Goal: Contribute content: Add original content to the website for others to see

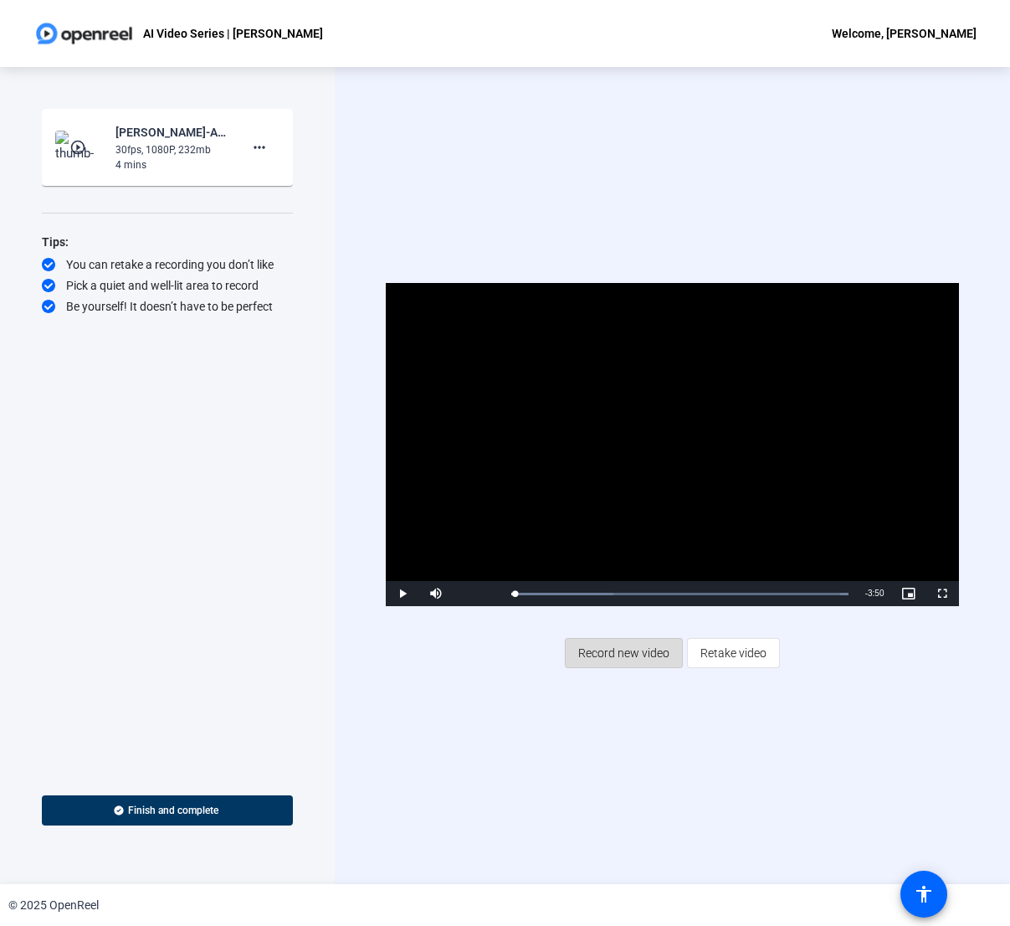
click at [624, 649] on span "Record new video" at bounding box center [623, 653] width 91 height 32
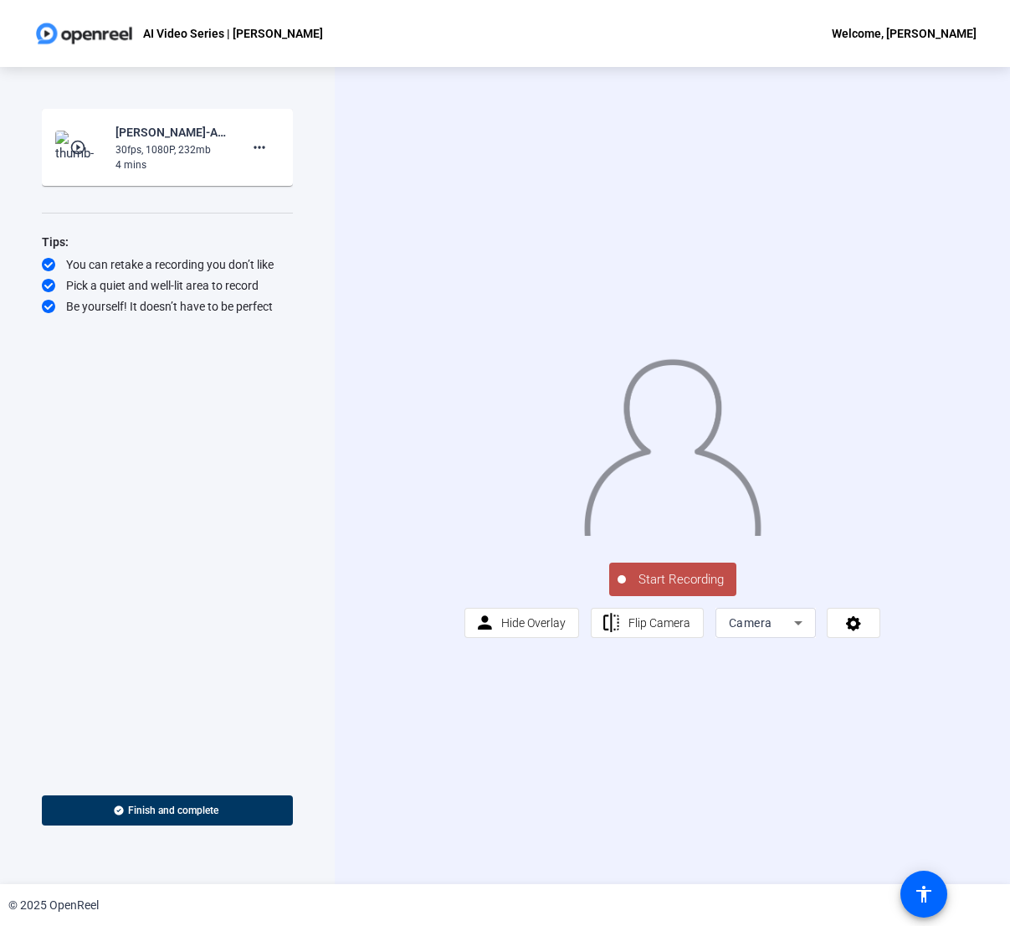
click at [300, 425] on div "Start Recording play_circle_outline Ronelle Green-AI Video Series - Ronelle-AI …" at bounding box center [167, 475] width 335 height 817
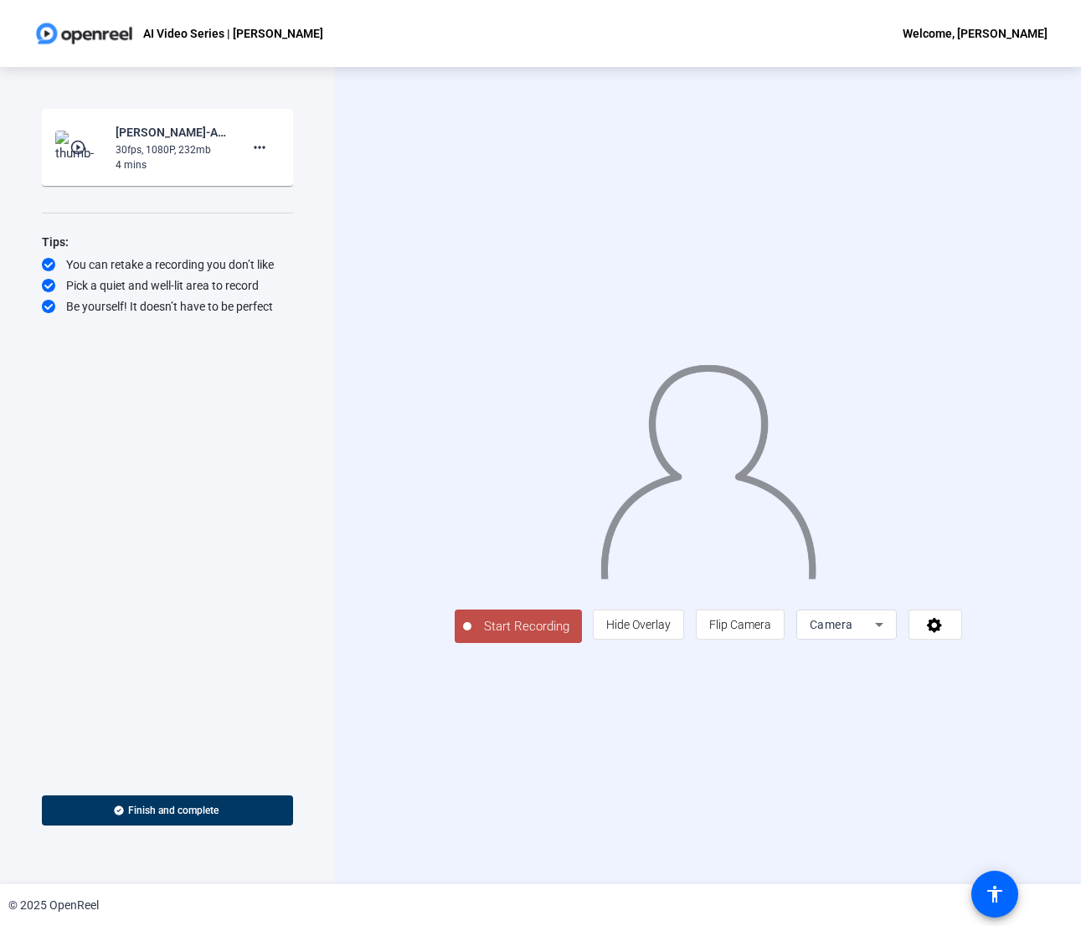
click at [851, 743] on div "Start Recording person Hide Overlay flip Flip Camera Camera" at bounding box center [708, 475] width 746 height 817
click at [651, 766] on div "Start Recording person Hide Overlay flip Flip Camera Camera" at bounding box center [708, 475] width 746 height 817
click at [711, 711] on div "Start Recording person Hide Overlay flip Flip Camera Camera" at bounding box center [708, 475] width 746 height 817
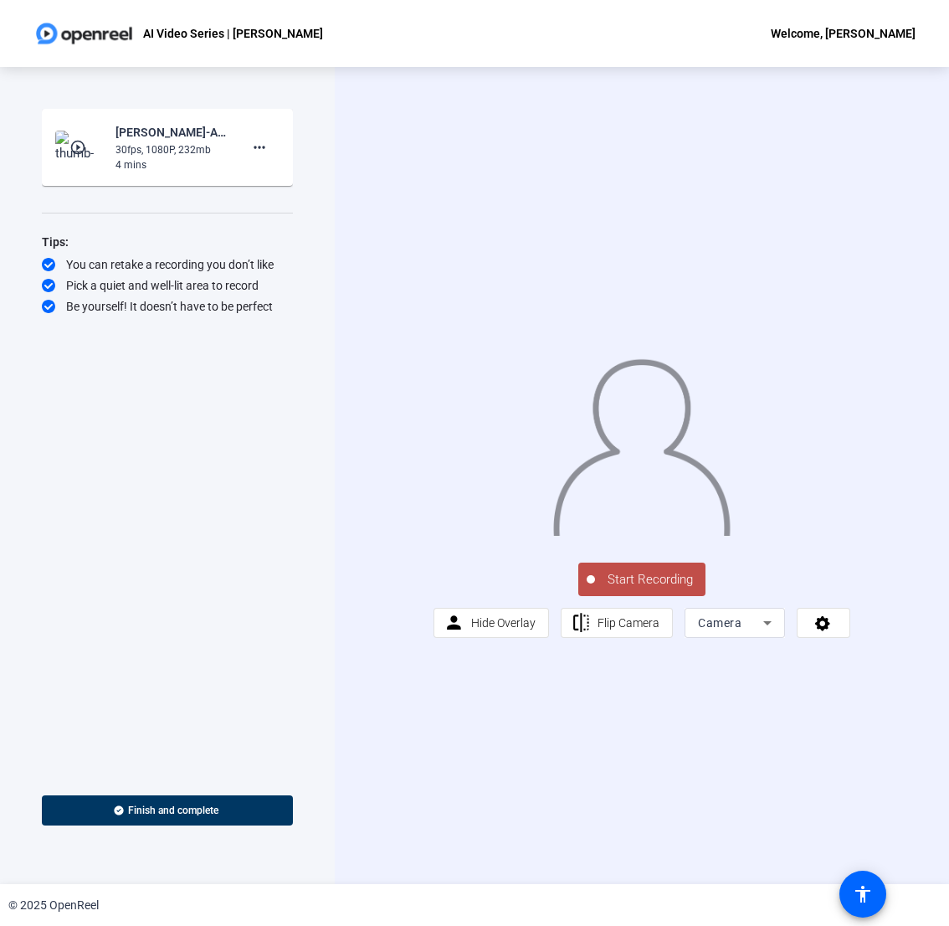
click at [646, 589] on span "Start Recording" at bounding box center [650, 579] width 110 height 19
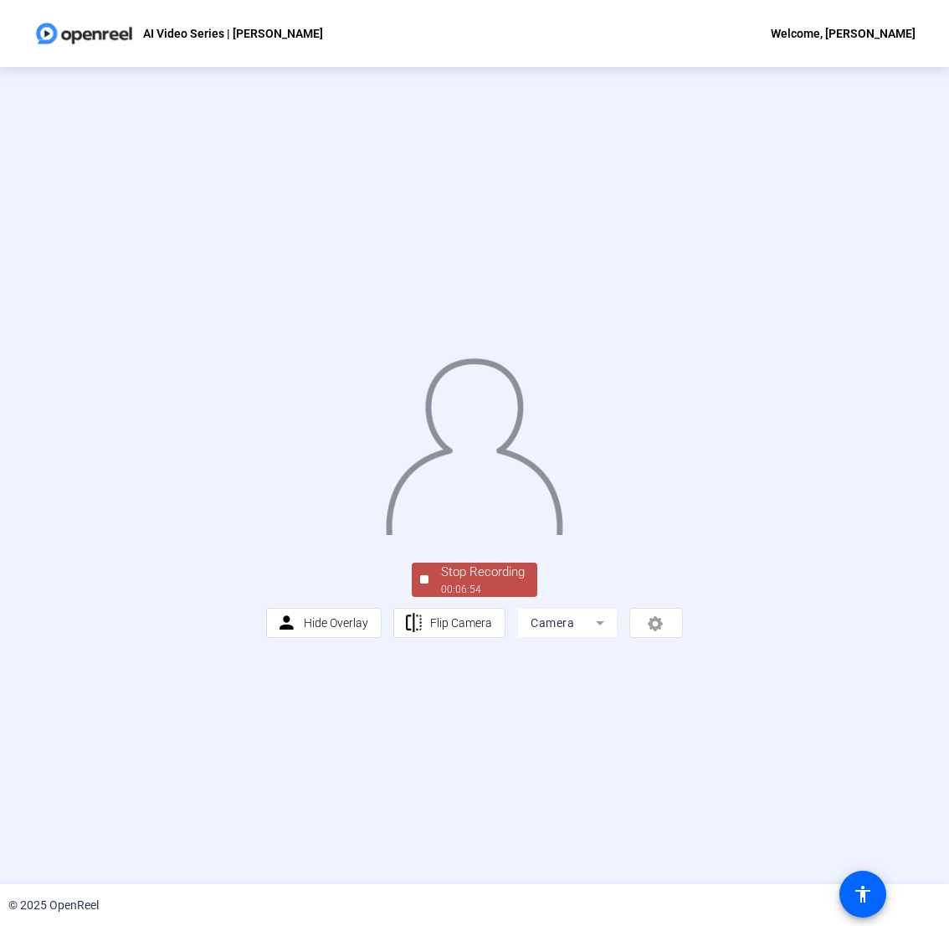
click at [500, 582] on div "Stop Recording" at bounding box center [483, 571] width 84 height 19
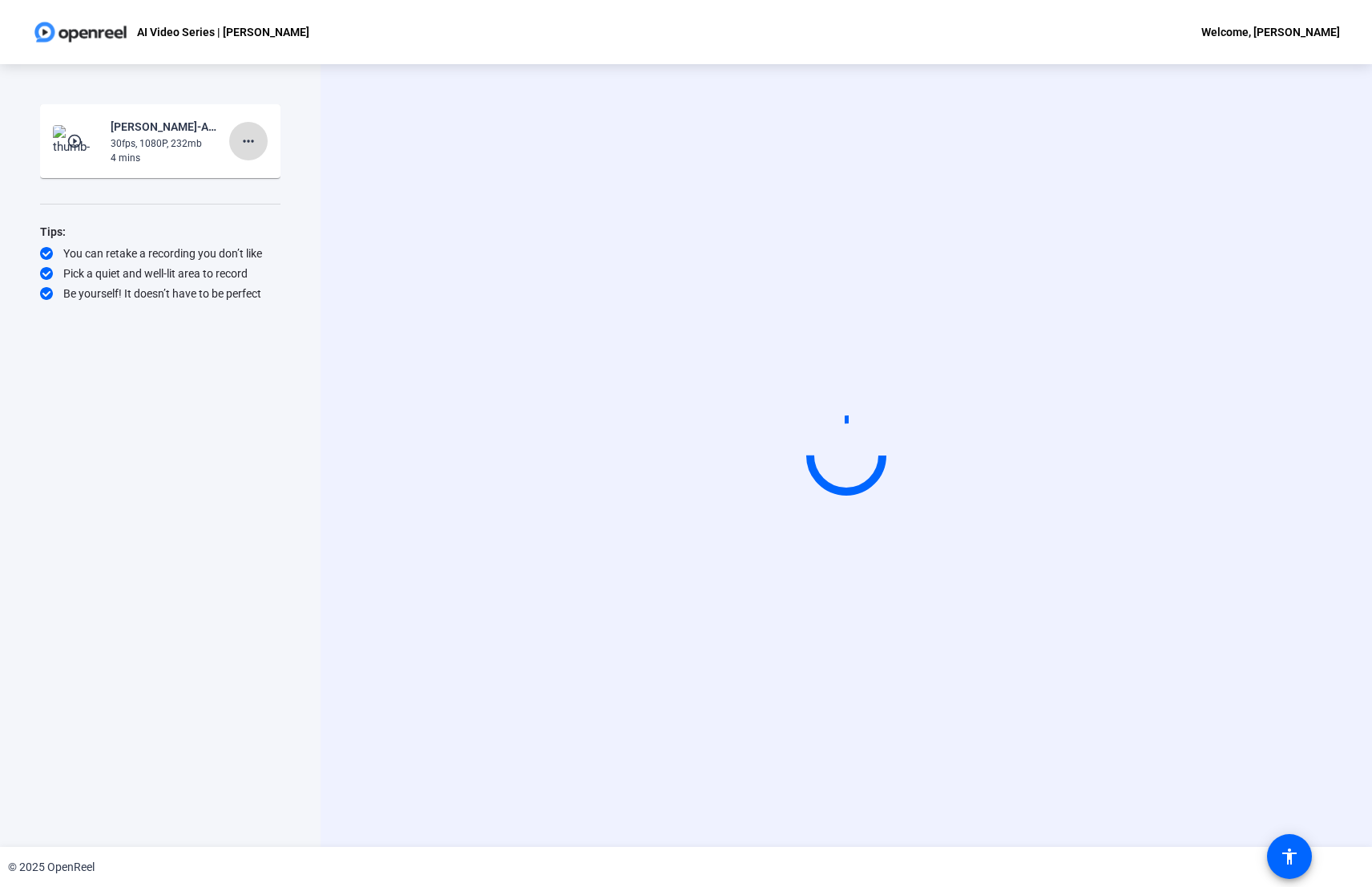
click at [249, 148] on mat-icon "more_horiz" at bounding box center [248, 141] width 19 height 19
click at [327, 331] on div at bounding box center [686, 444] width 1372 height 887
click at [784, 388] on video at bounding box center [845, 455] width 240 height 135
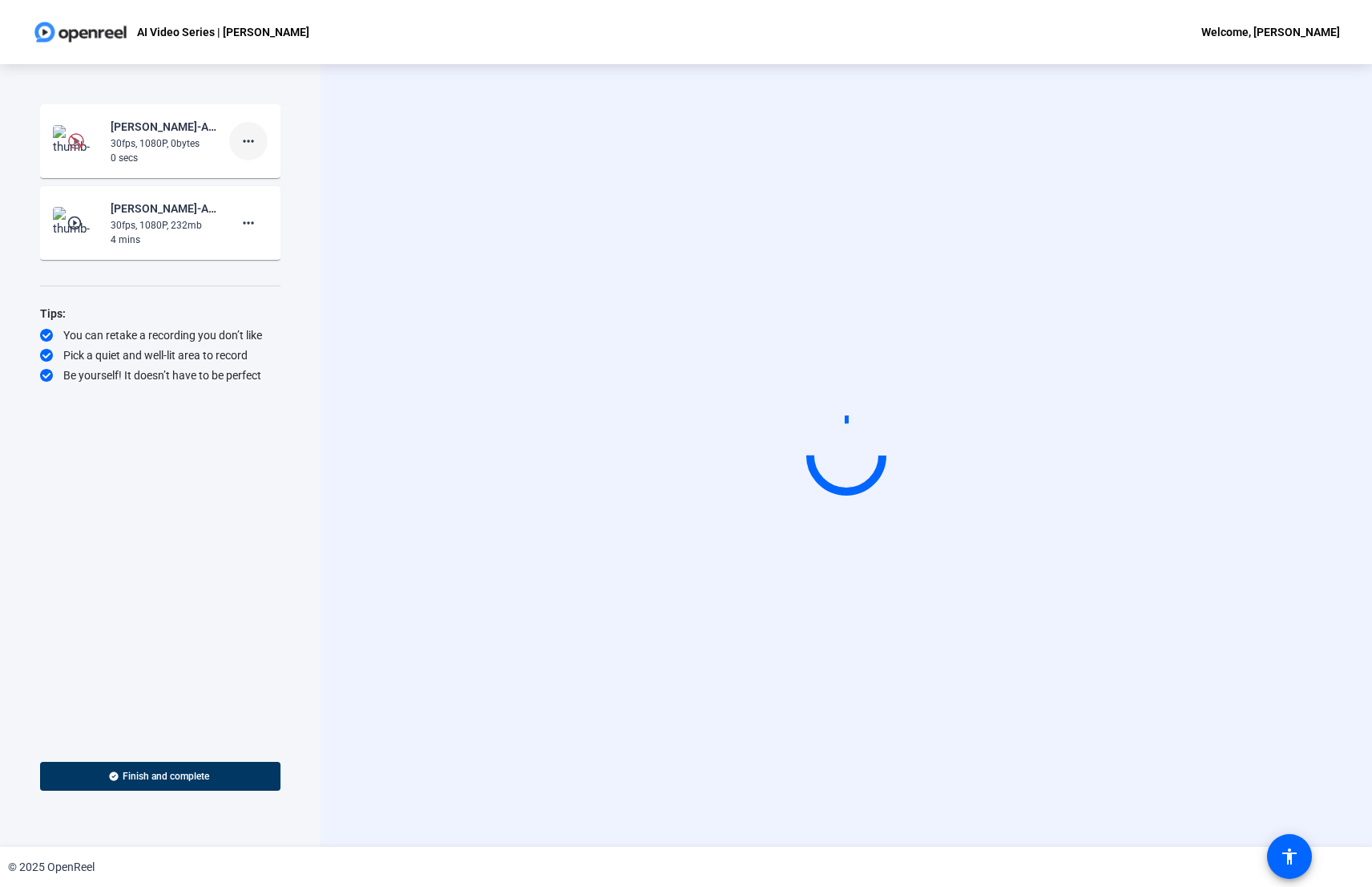
click at [245, 145] on mat-icon "more_horiz" at bounding box center [248, 141] width 19 height 19
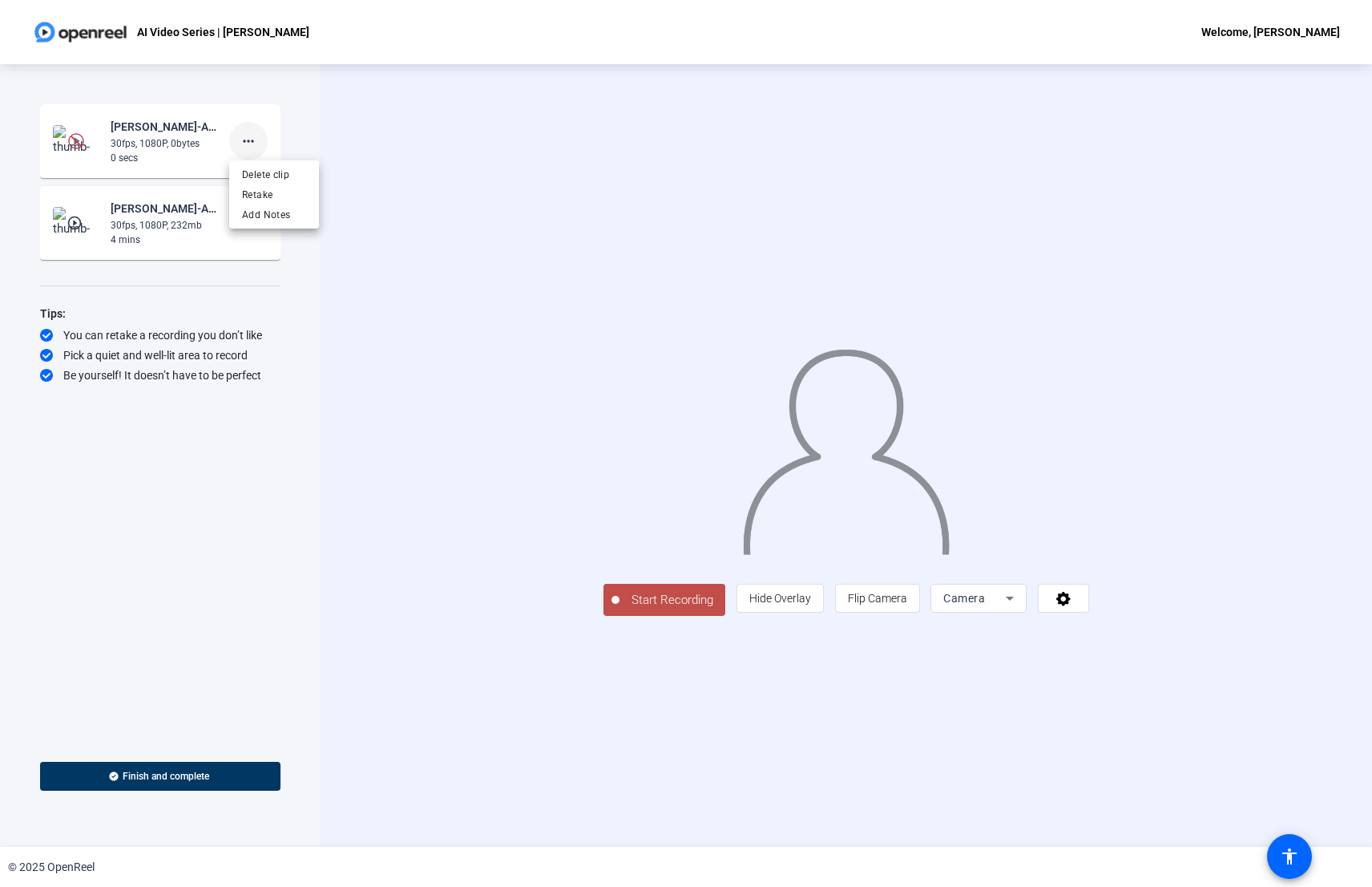
click at [245, 145] on div at bounding box center [686, 444] width 1372 height 887
click at [247, 218] on mat-icon "more_horiz" at bounding box center [248, 223] width 19 height 19
click at [276, 251] on span "Delete clip" at bounding box center [274, 257] width 64 height 19
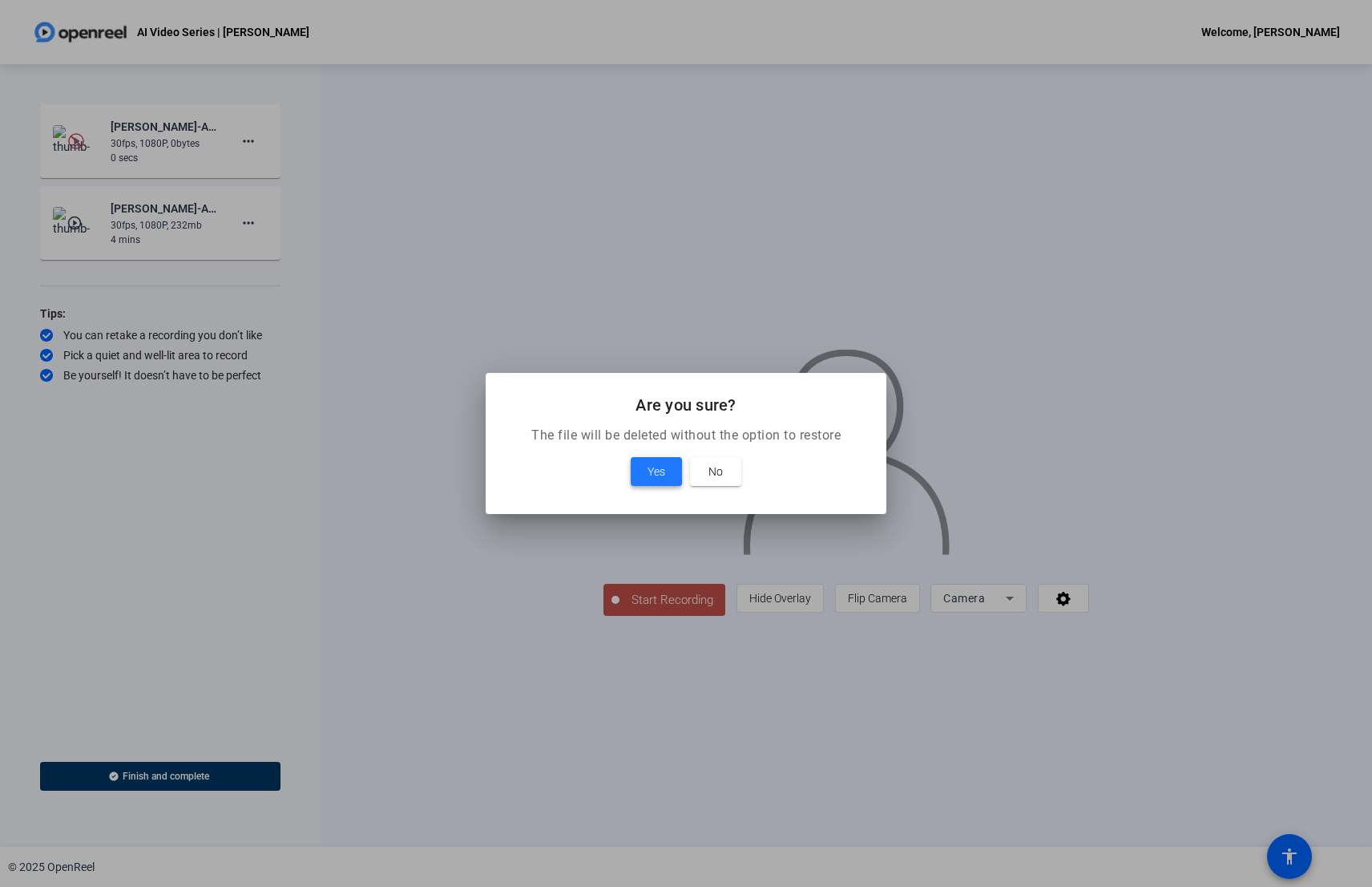
click at [658, 469] on span "Yes" at bounding box center [656, 471] width 17 height 19
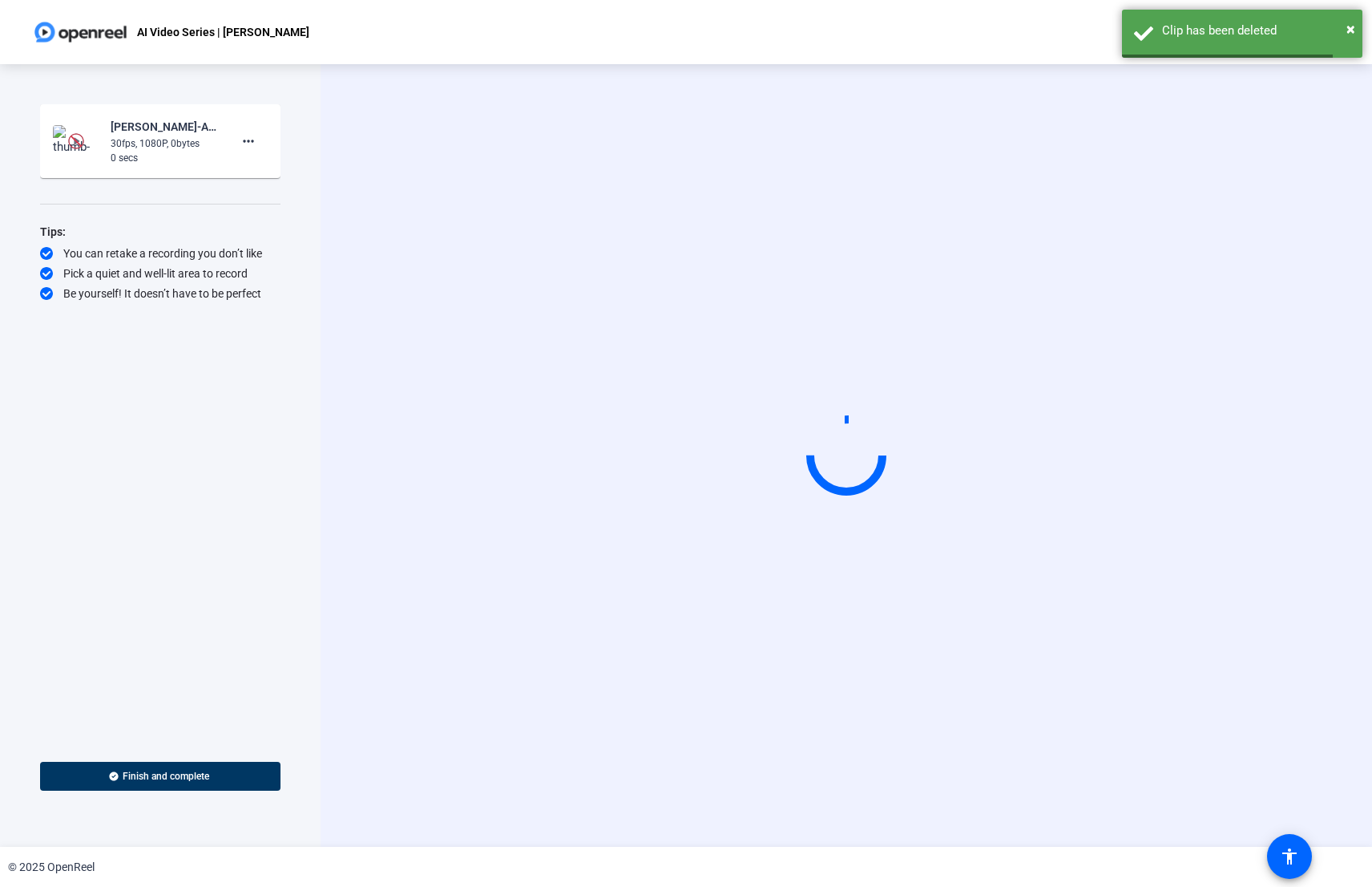
click at [185, 163] on div "0 secs" at bounding box center [165, 157] width 107 height 14
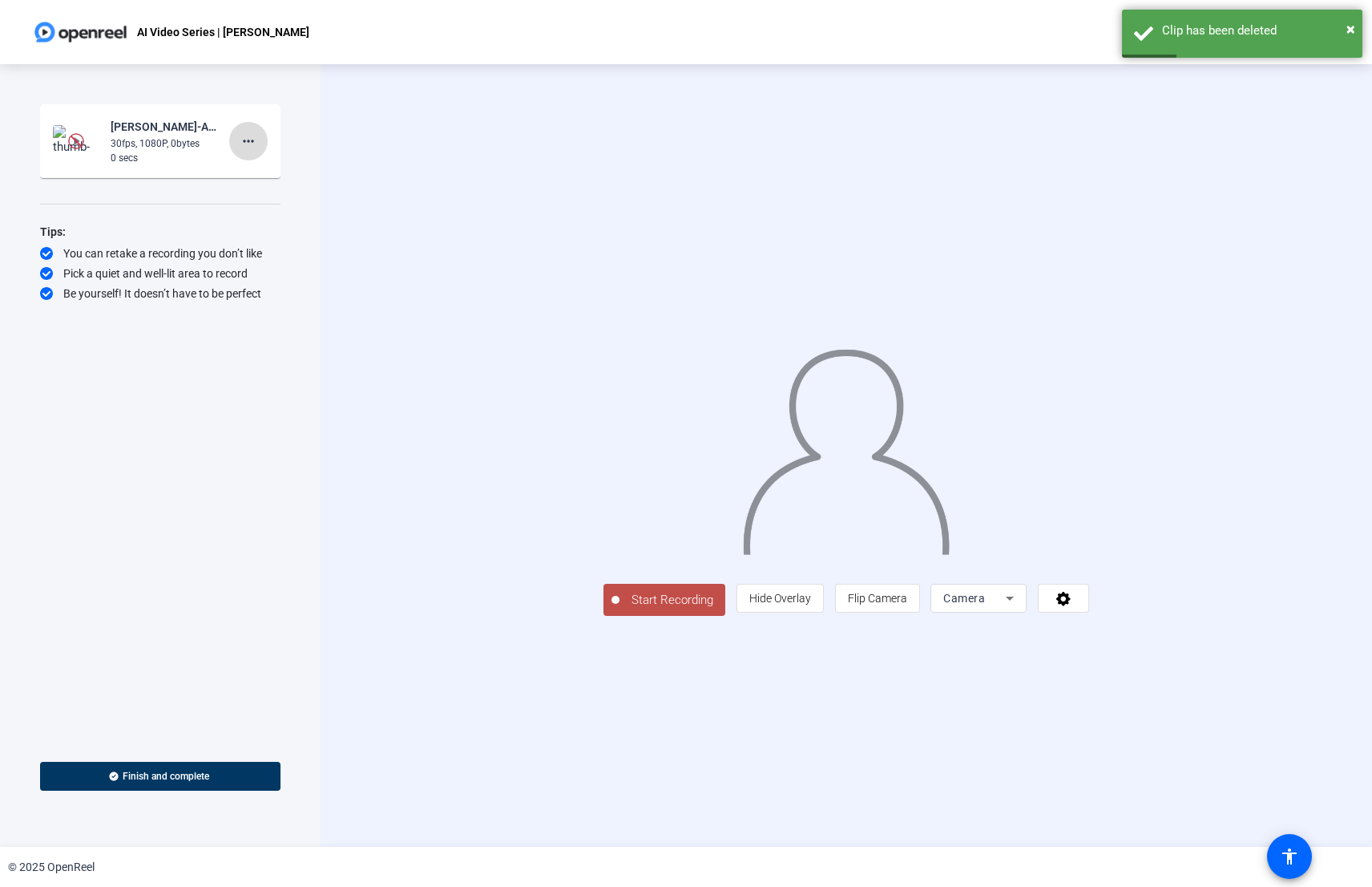
click at [256, 135] on mat-icon "more_horiz" at bounding box center [248, 141] width 19 height 19
click at [268, 177] on span "Delete clip" at bounding box center [274, 174] width 64 height 19
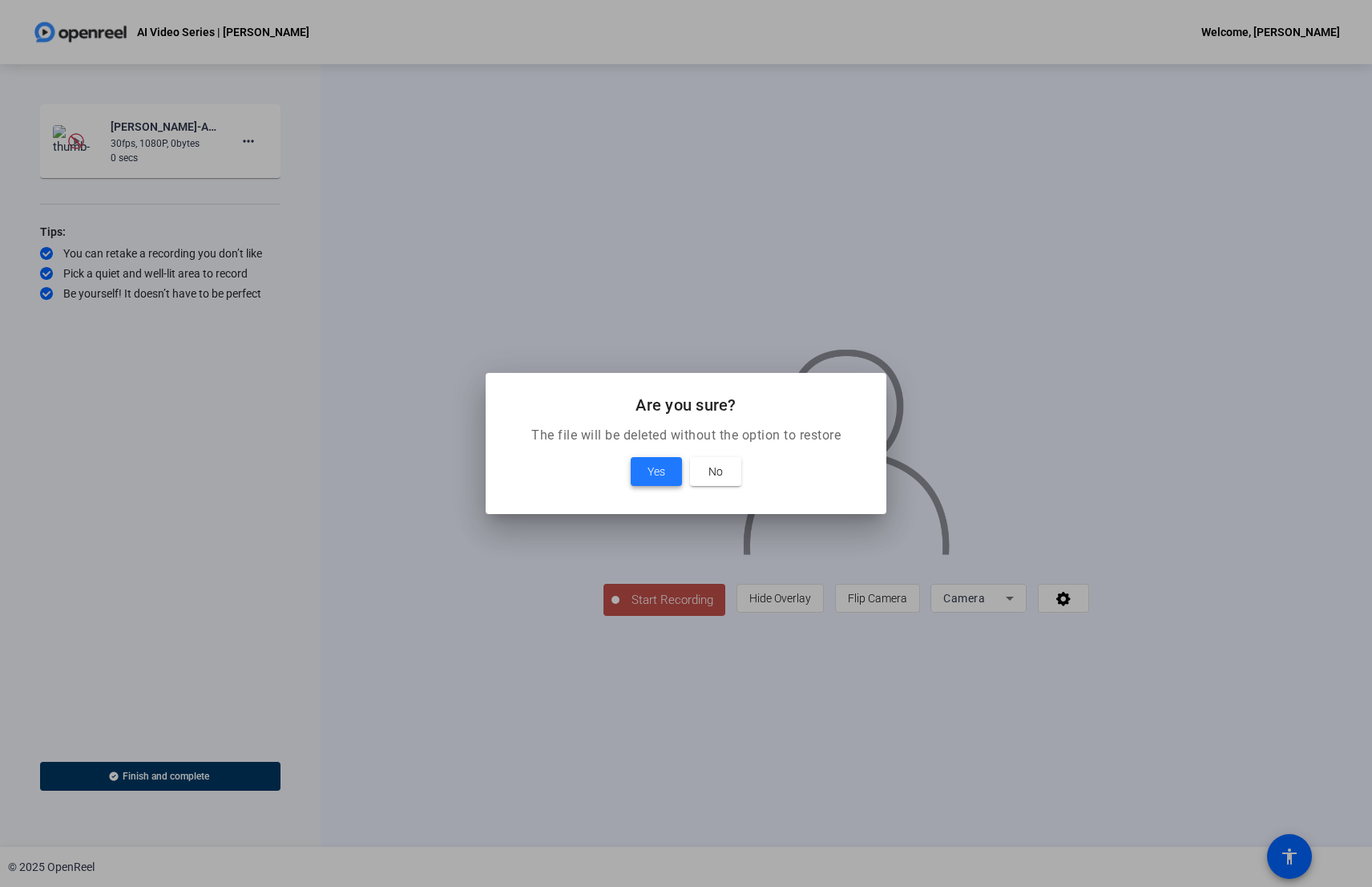
click at [676, 474] on span at bounding box center [657, 471] width 52 height 38
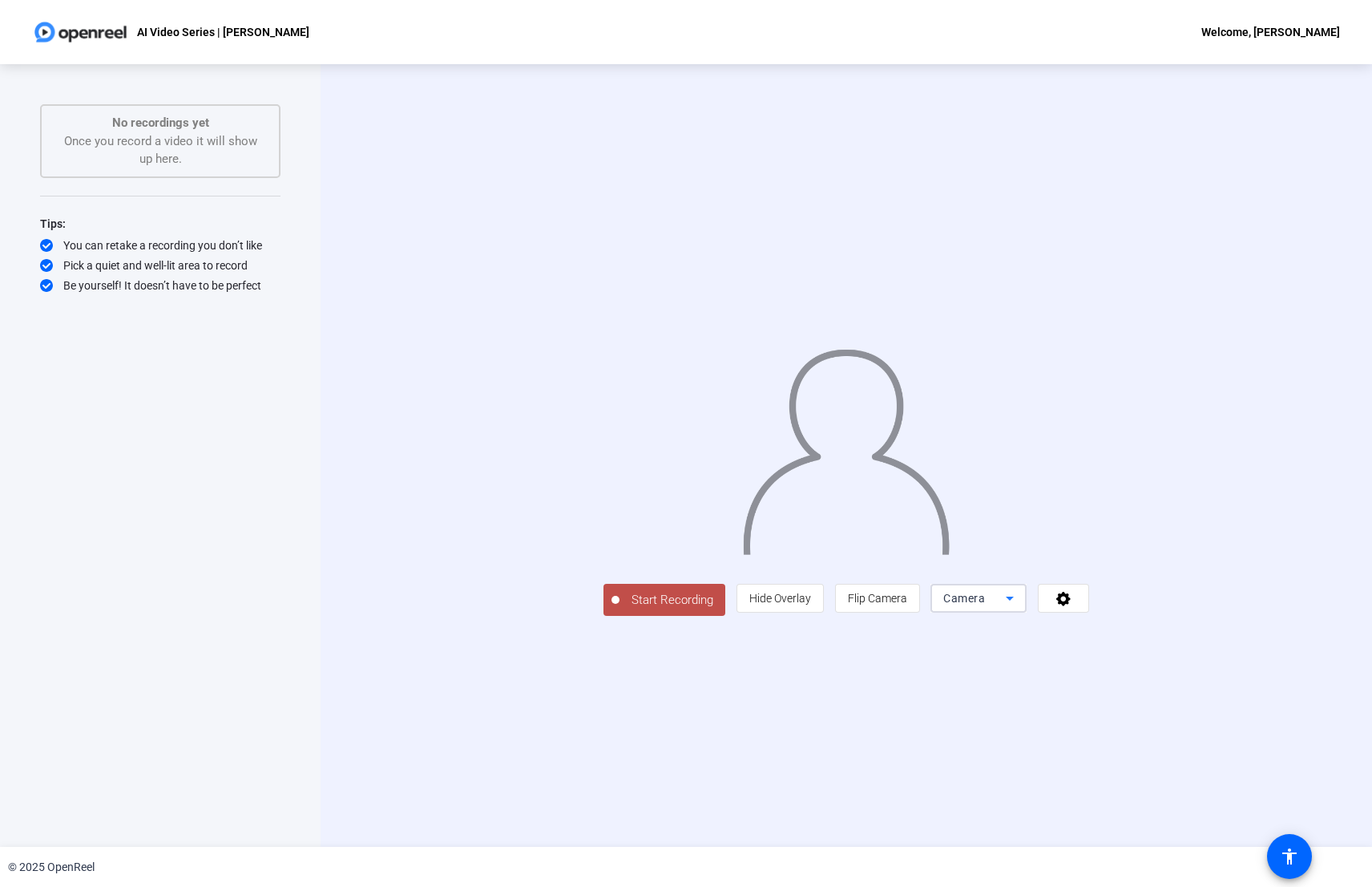
click at [985, 604] on span "Camera" at bounding box center [964, 598] width 42 height 12
click at [1211, 716] on div at bounding box center [686, 444] width 1372 height 887
click at [1073, 606] on icon at bounding box center [1063, 598] width 18 height 16
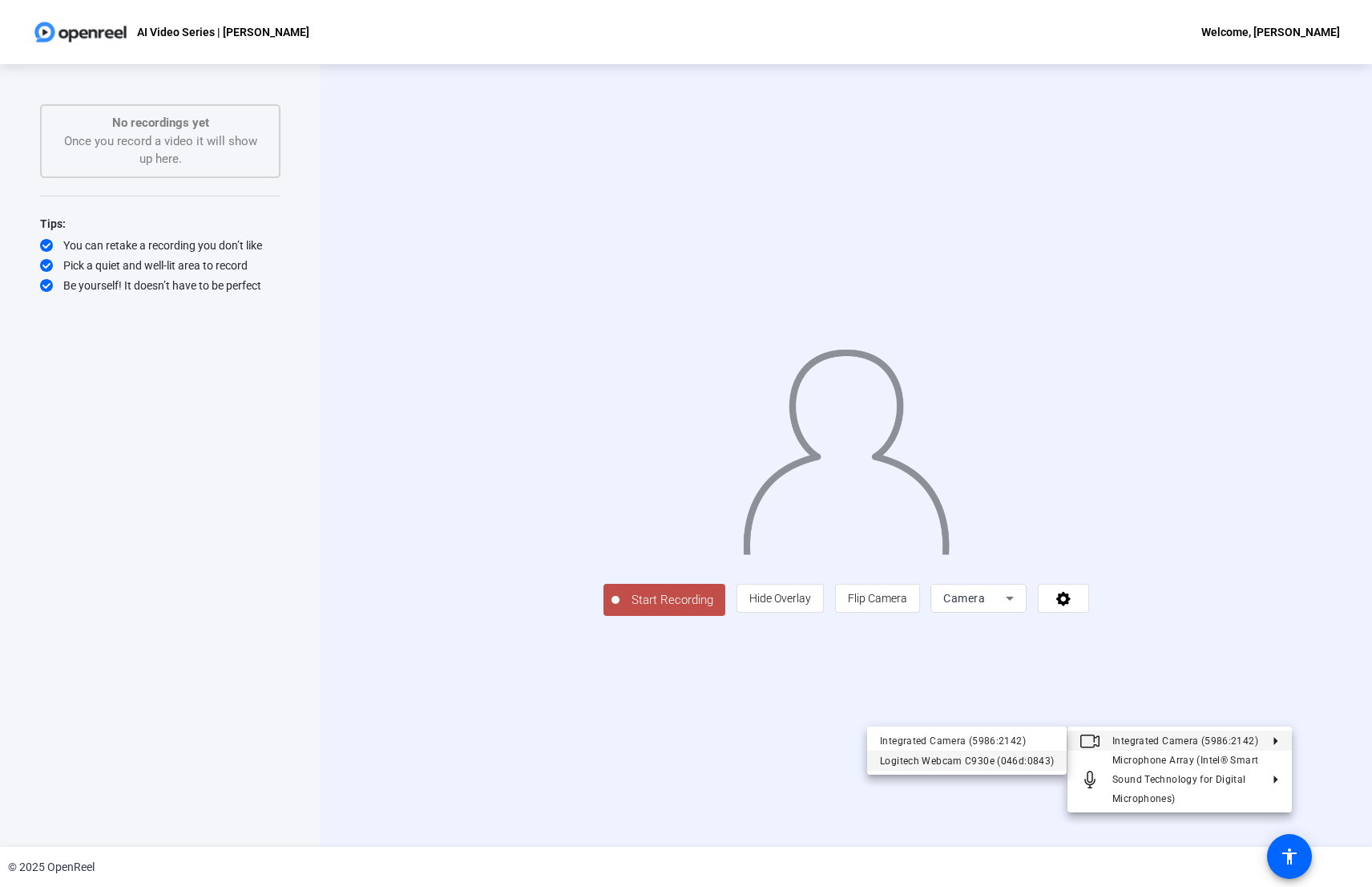
click at [990, 758] on div "Logitech Webcam C930e (046d:0843)" at bounding box center [967, 760] width 174 height 19
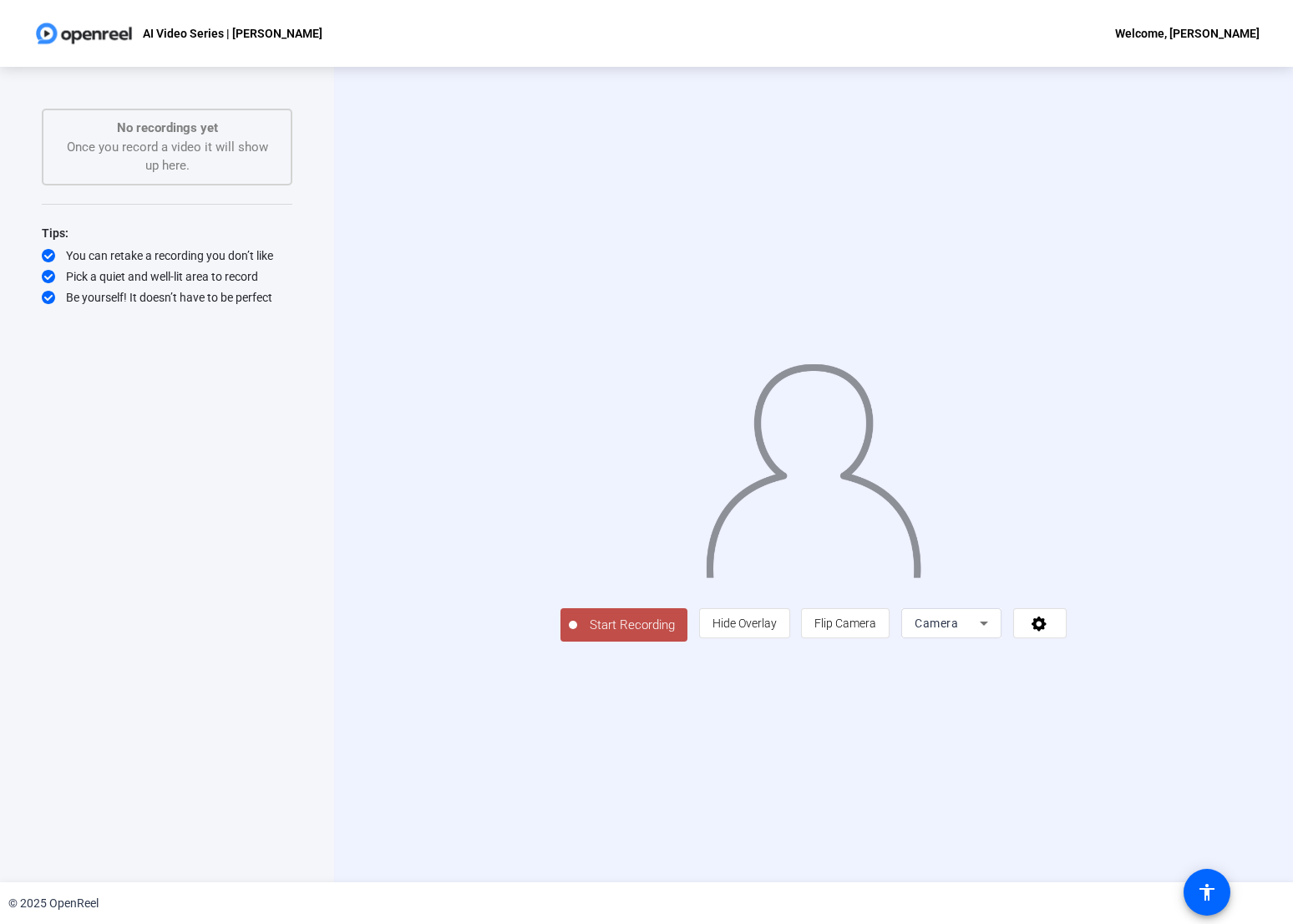
click at [705, 99] on div "Start Recording person Hide Overlay flip Flip Camera Camera" at bounding box center [813, 474] width 959 height 815
click at [577, 635] on span "Start Recording" at bounding box center [632, 625] width 110 height 19
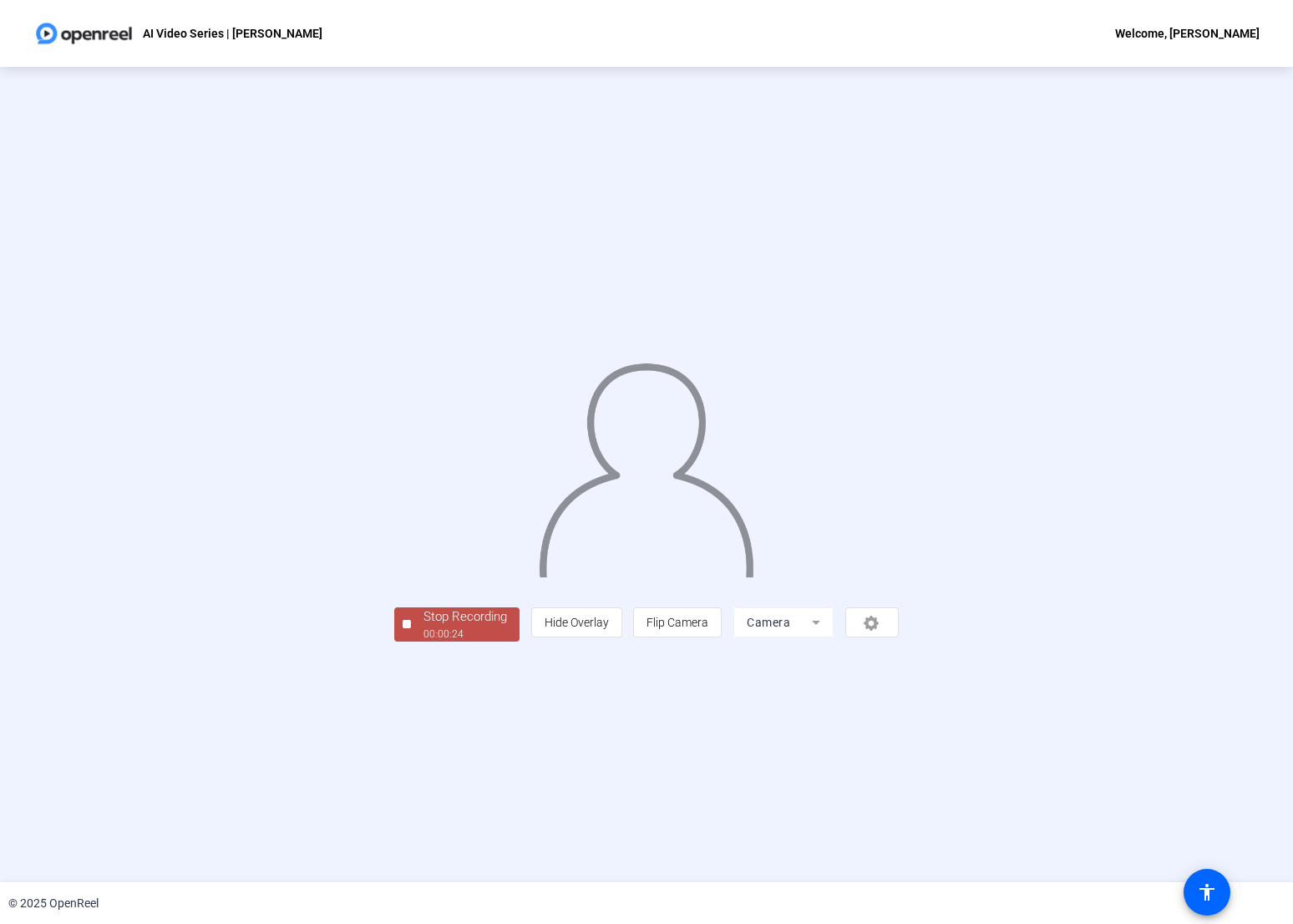
click at [423, 627] on div "Stop Recording" at bounding box center [465, 616] width 84 height 19
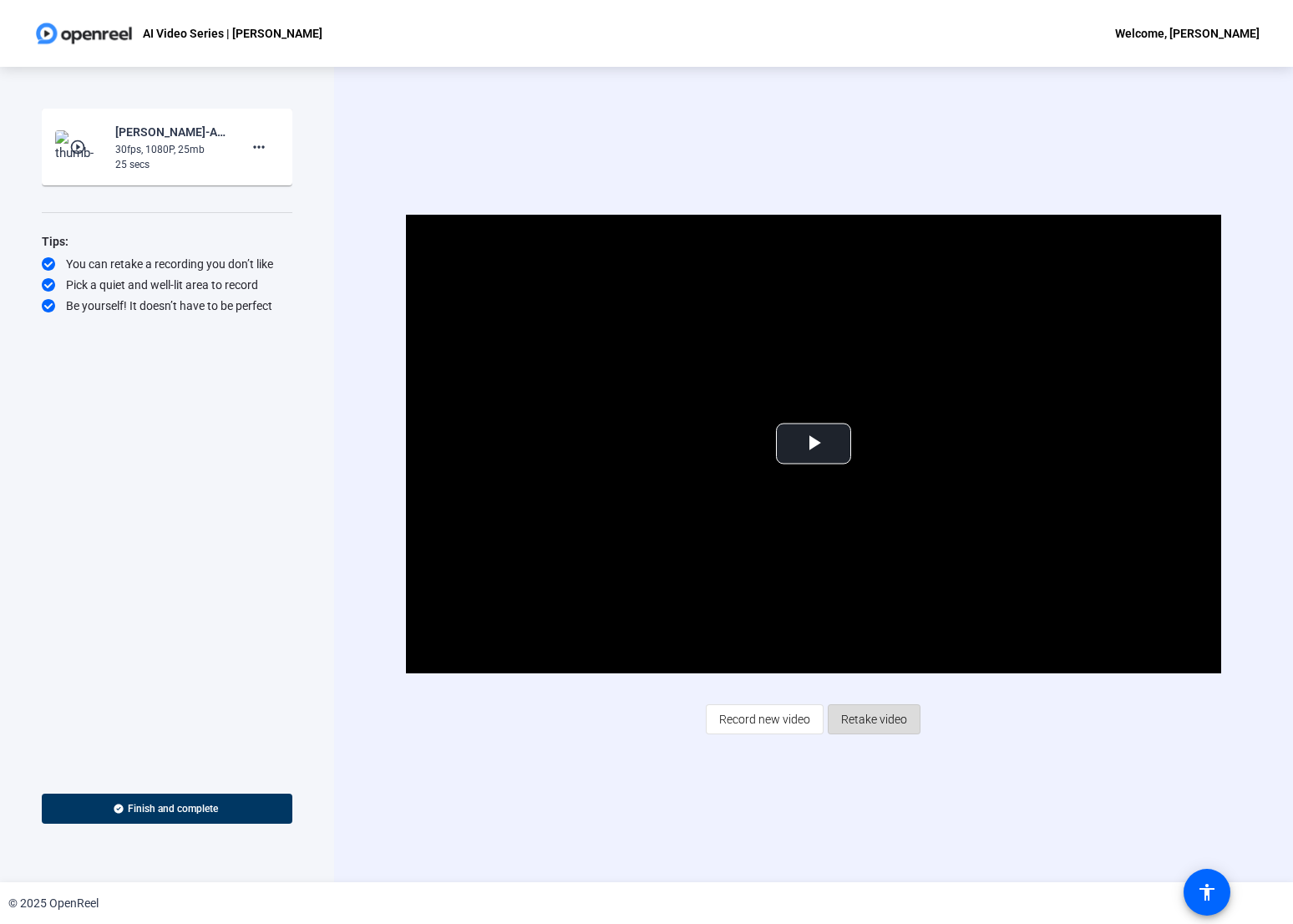
click at [884, 719] on span "Retake video" at bounding box center [874, 719] width 66 height 32
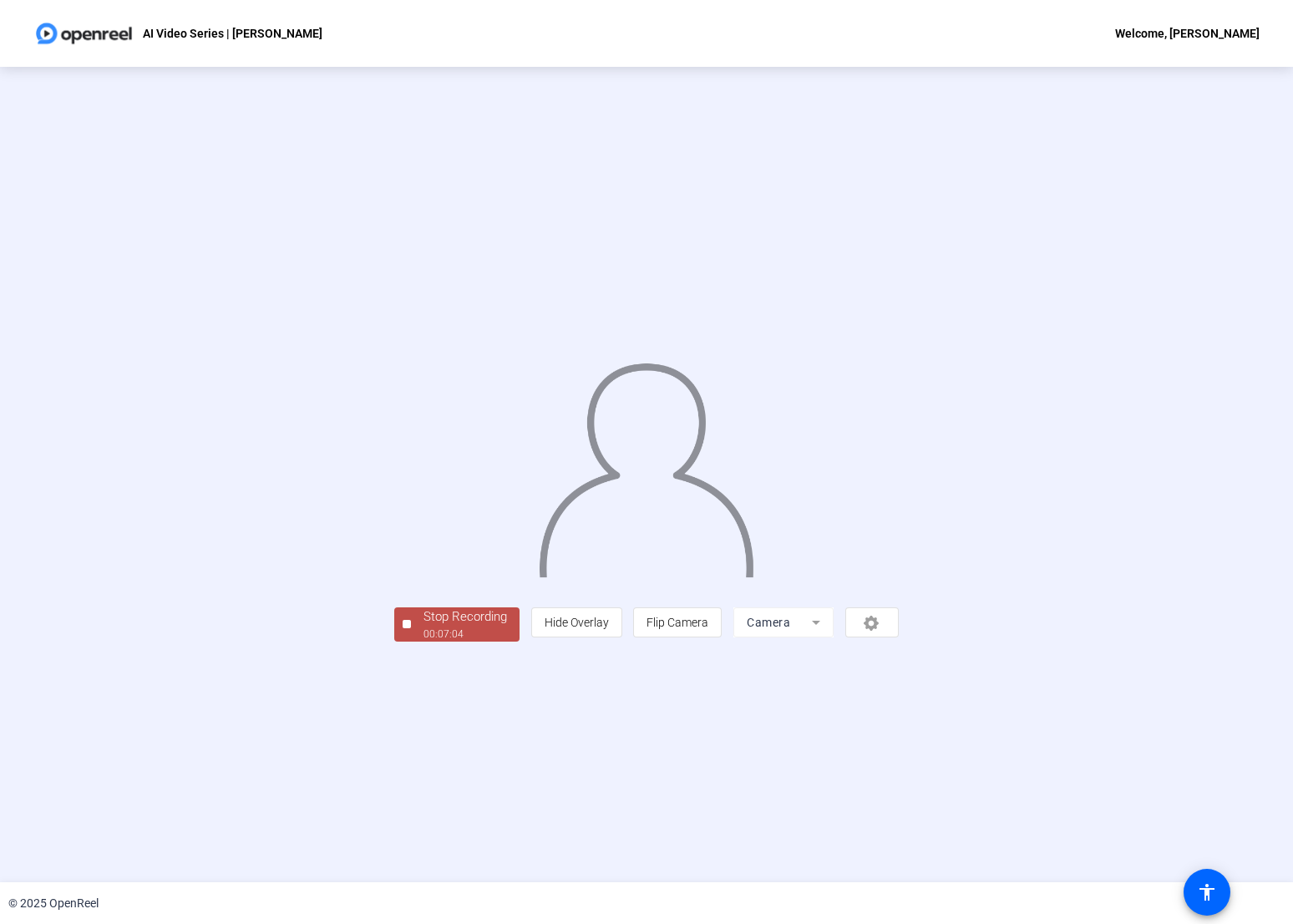
click at [423, 627] on div "Stop Recording" at bounding box center [465, 616] width 84 height 19
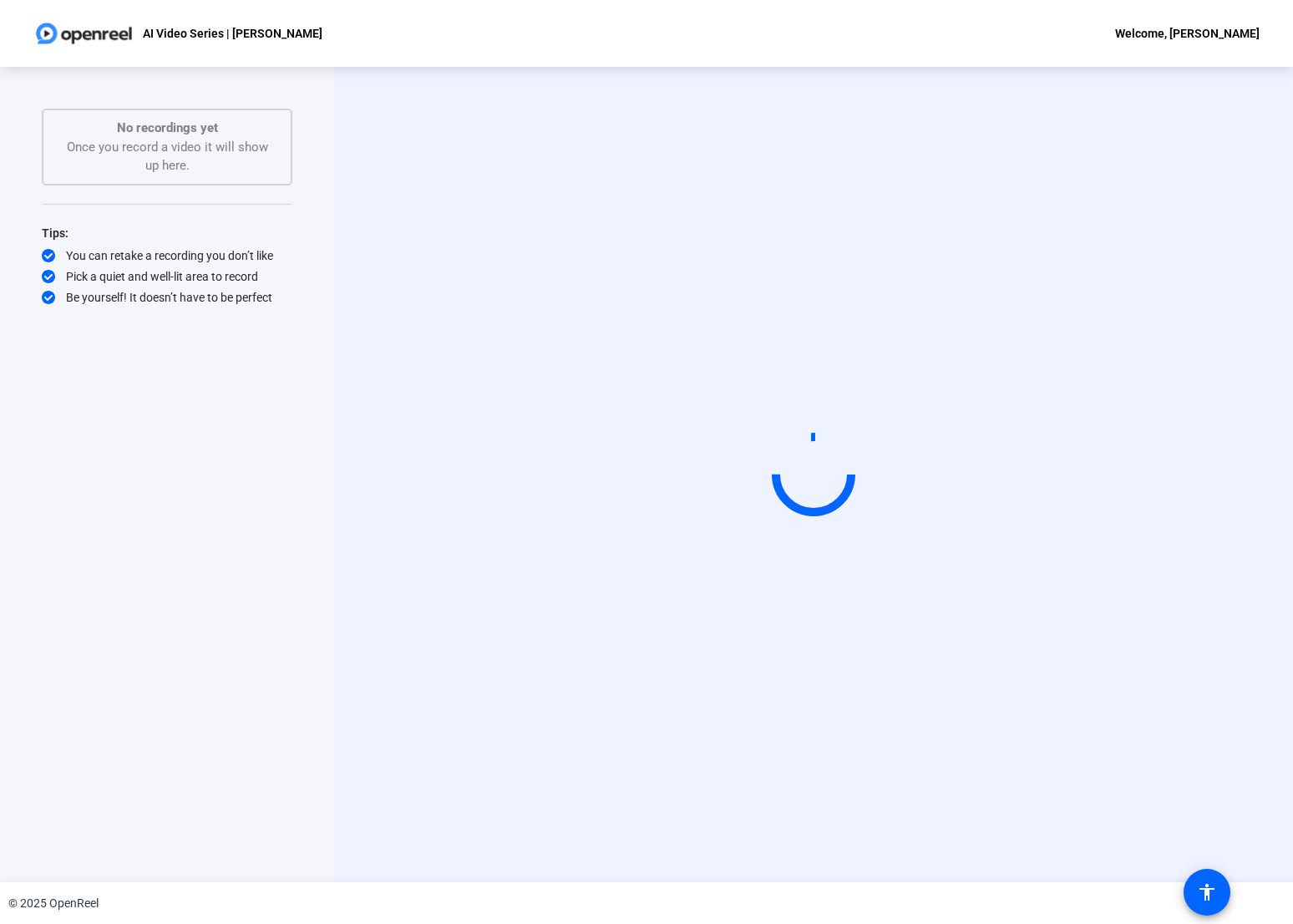
click at [813, 176] on div "Start Recording" at bounding box center [813, 474] width 959 height 815
click at [791, 177] on div "Start Recording" at bounding box center [813, 474] width 959 height 815
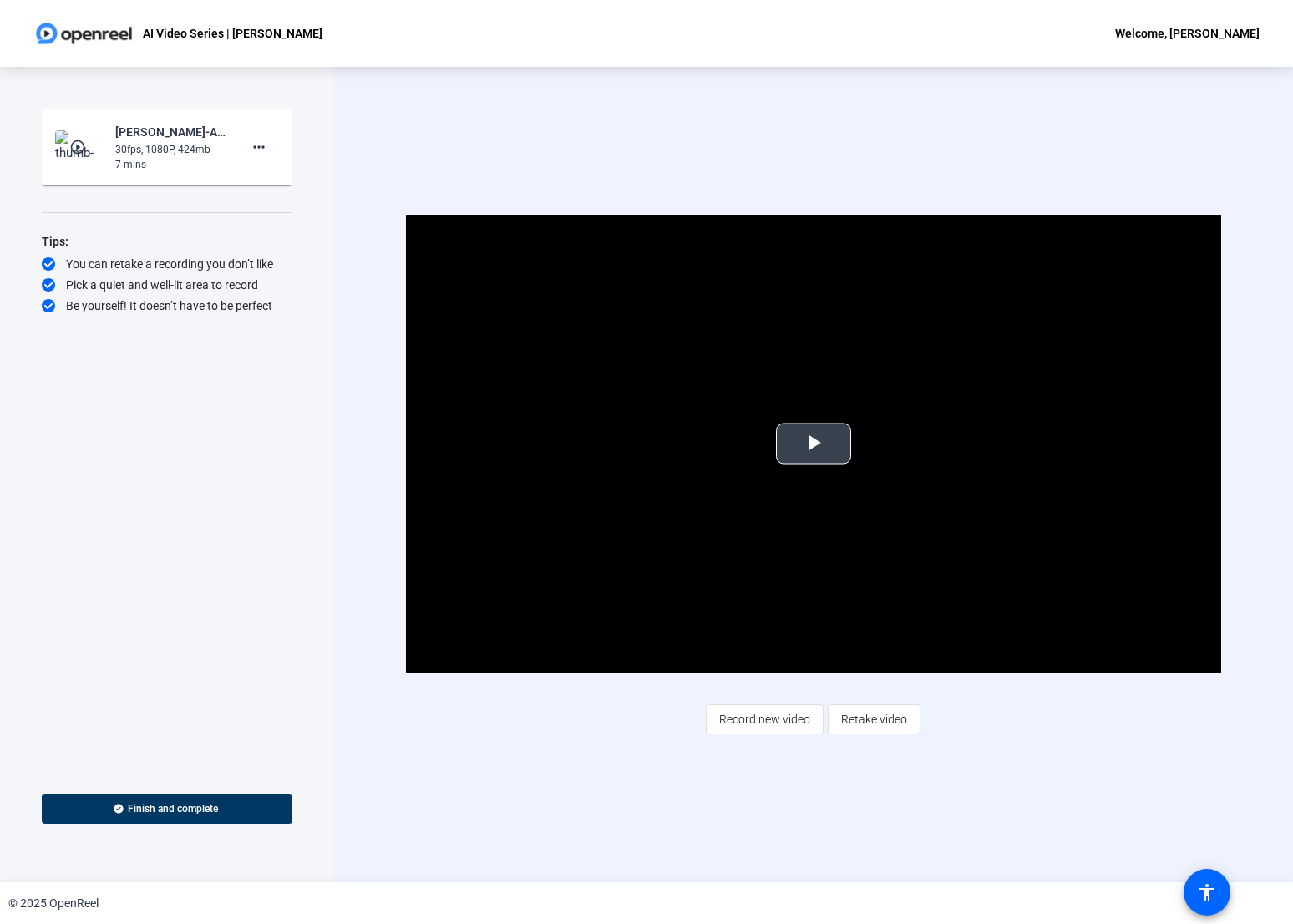
drag, startPoint x: 791, startPoint y: 434, endPoint x: 800, endPoint y: 433, distance: 9.1
click at [813, 443] on span "Video Player" at bounding box center [813, 443] width 0 height 0
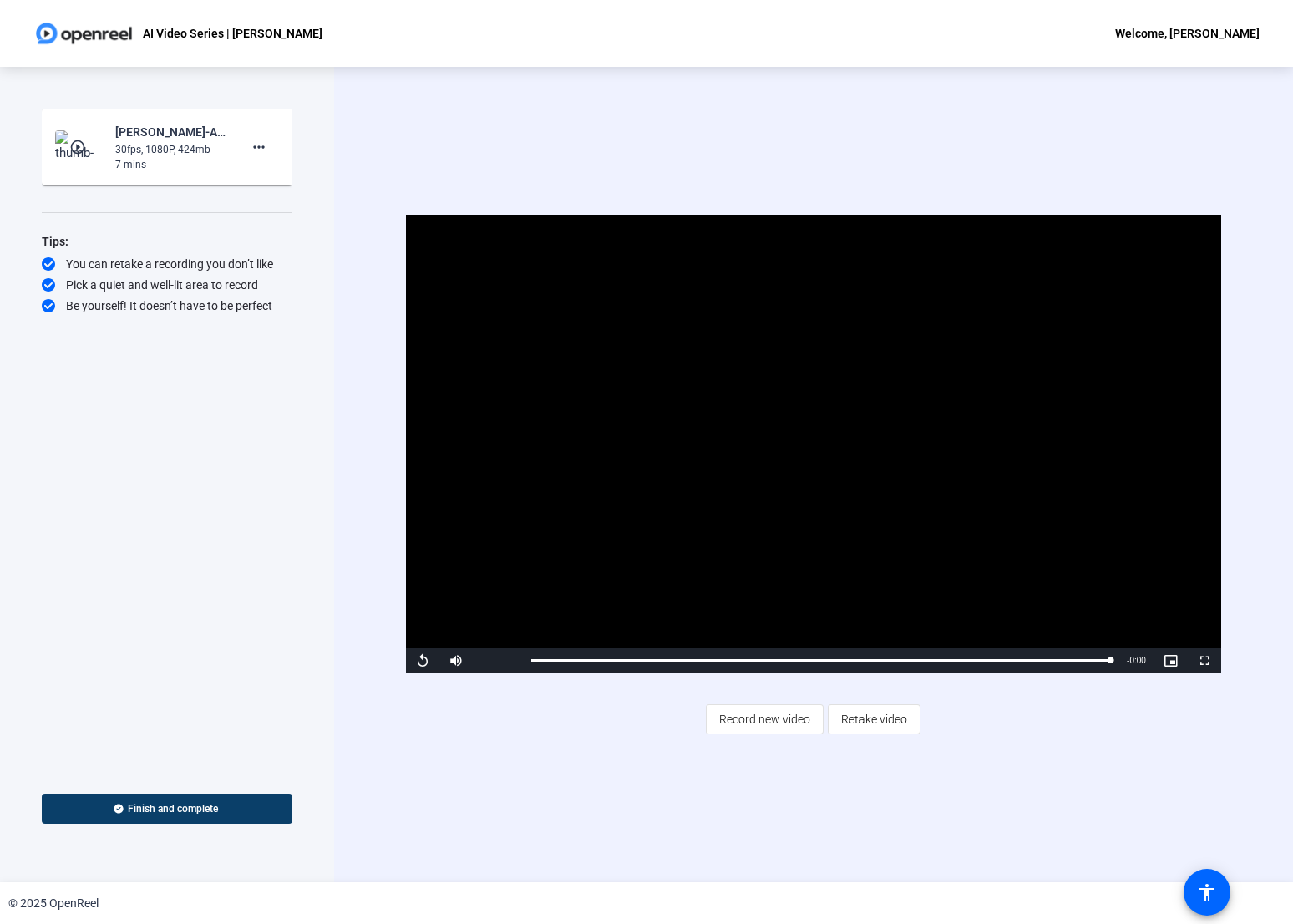
click at [195, 812] on span "Finish and complete" at bounding box center [173, 808] width 90 height 13
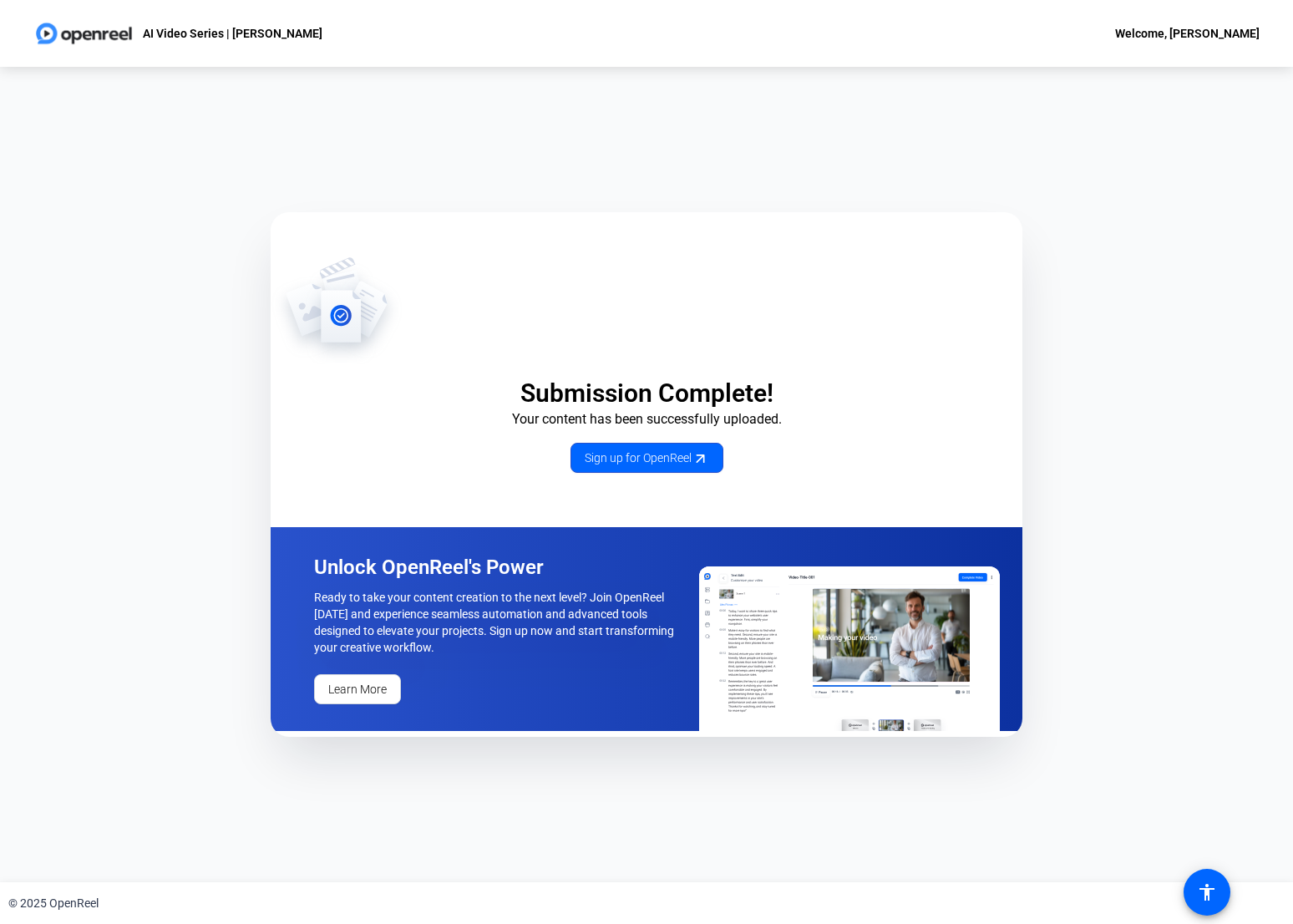
click at [1154, 468] on div "Submission Complete! Your content has been successfully uploaded. Sign up for O…" at bounding box center [646, 474] width 1293 height 815
